Goal: Browse casually

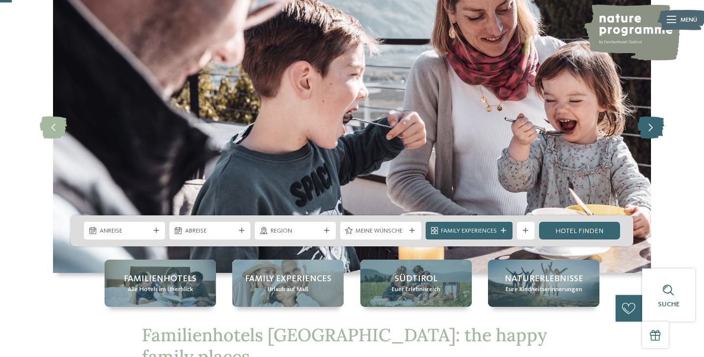
click at [652, 130] on icon at bounding box center [651, 127] width 27 height 22
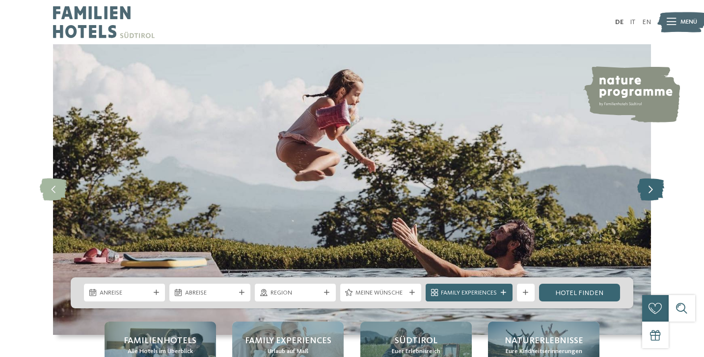
click at [654, 189] on icon at bounding box center [651, 189] width 27 height 22
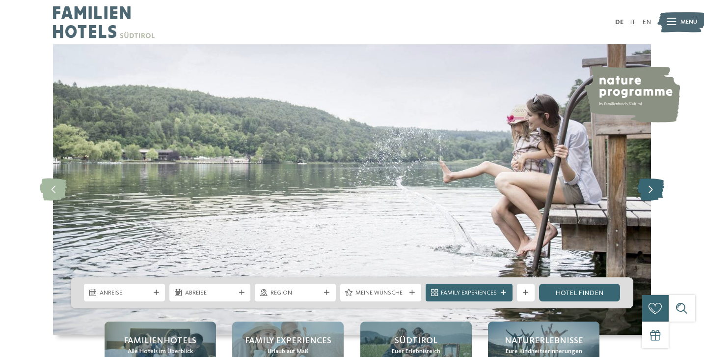
click at [654, 189] on icon at bounding box center [651, 189] width 27 height 22
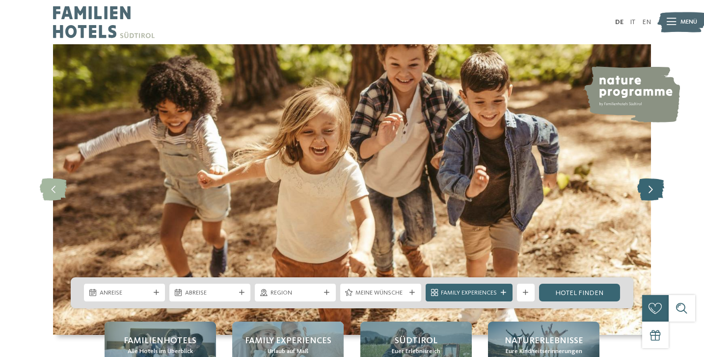
click at [654, 189] on icon at bounding box center [651, 189] width 27 height 22
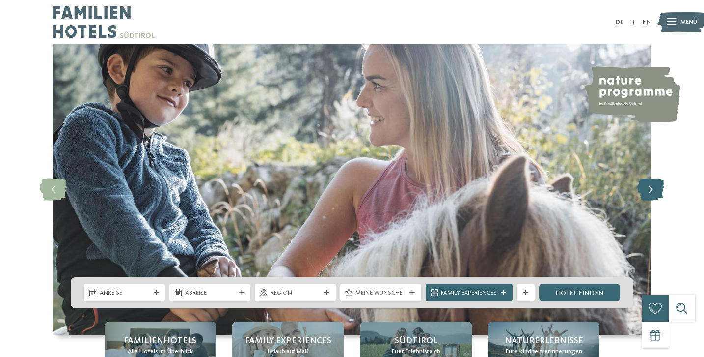
click at [654, 189] on icon at bounding box center [651, 189] width 27 height 22
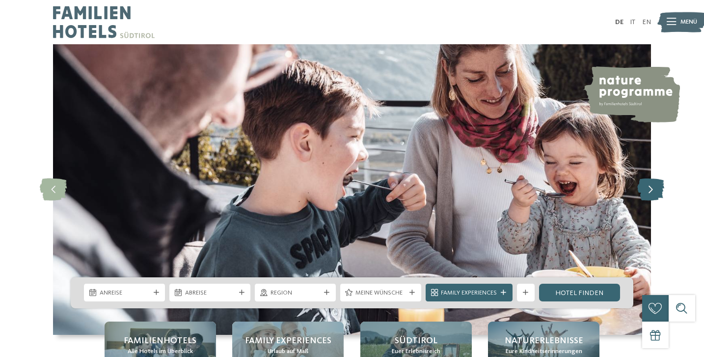
click at [654, 189] on icon at bounding box center [651, 189] width 27 height 22
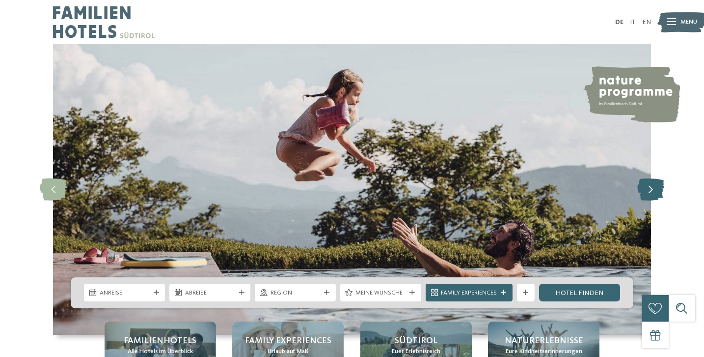
click at [654, 189] on icon at bounding box center [651, 189] width 27 height 22
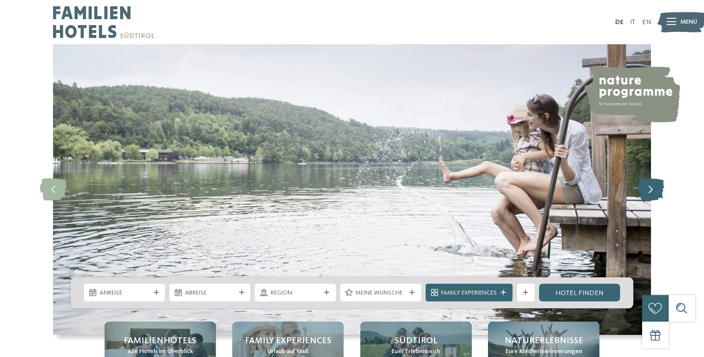
click at [654, 189] on icon at bounding box center [651, 189] width 27 height 22
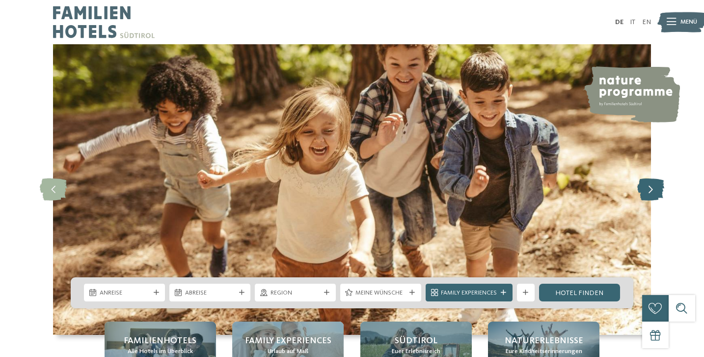
click at [654, 189] on icon at bounding box center [651, 189] width 27 height 22
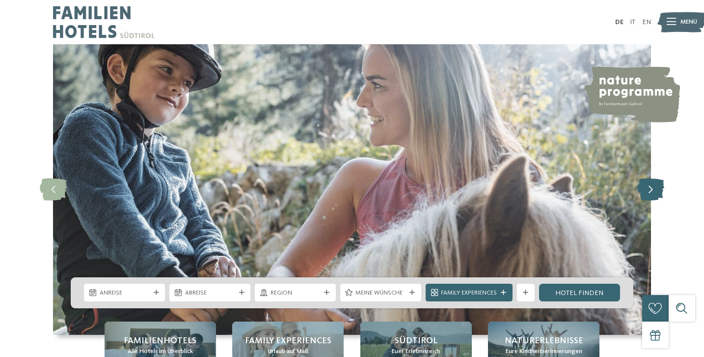
click at [656, 189] on icon at bounding box center [651, 189] width 27 height 22
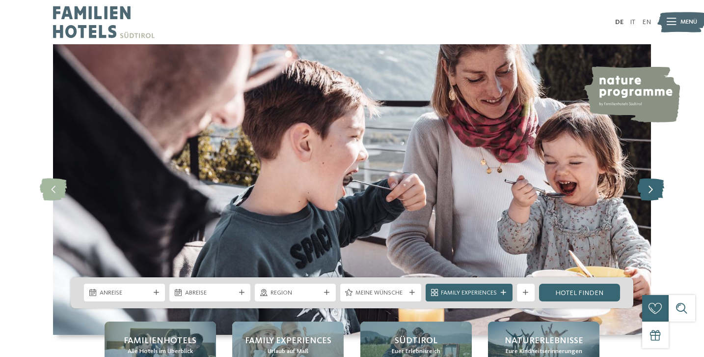
click at [656, 186] on icon at bounding box center [651, 189] width 27 height 22
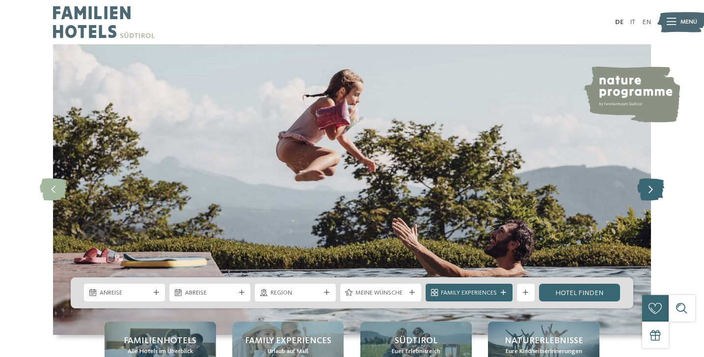
click at [656, 186] on icon at bounding box center [651, 189] width 27 height 22
